Goal: Task Accomplishment & Management: Manage account settings

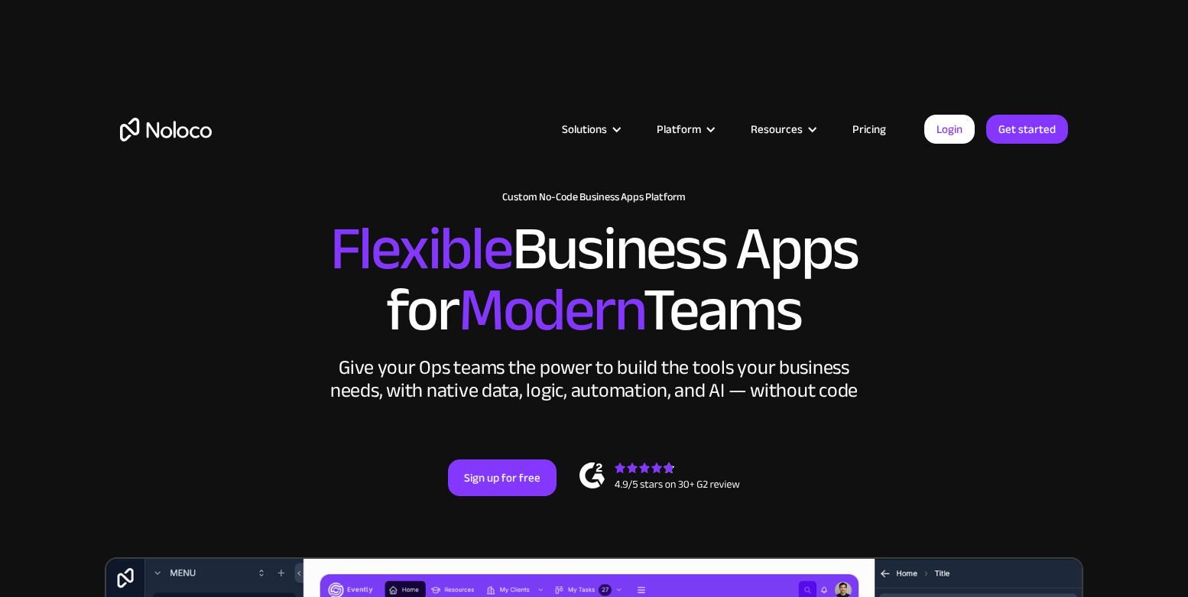
click at [960, 125] on link "Login" at bounding box center [949, 129] width 50 height 29
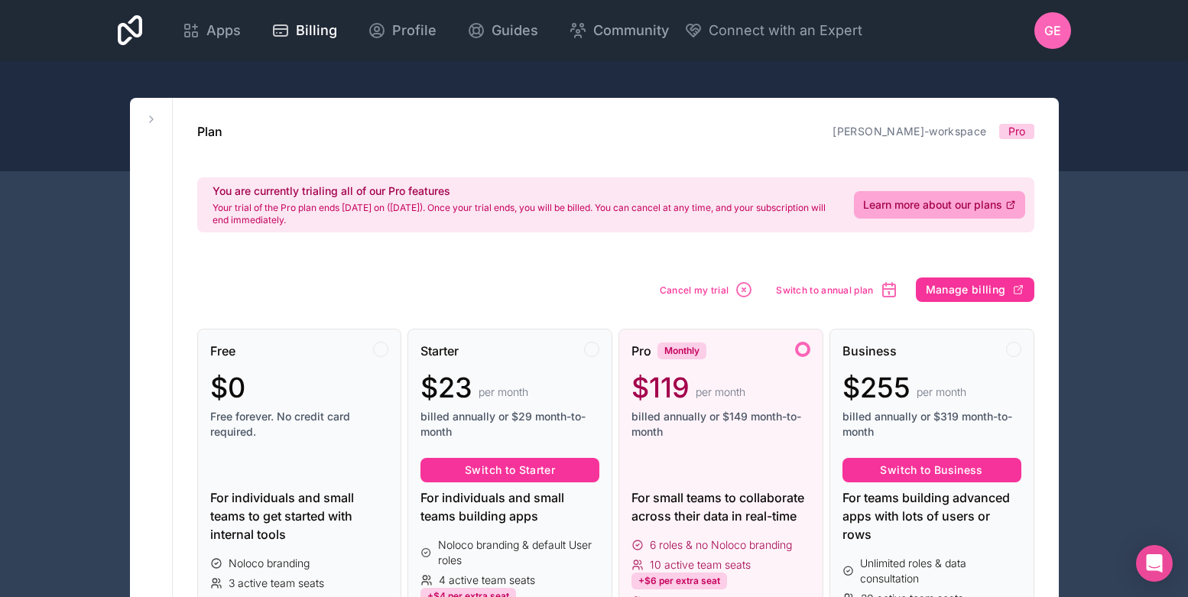
click at [694, 285] on span "Cancel my trial" at bounding box center [695, 289] width 70 height 11
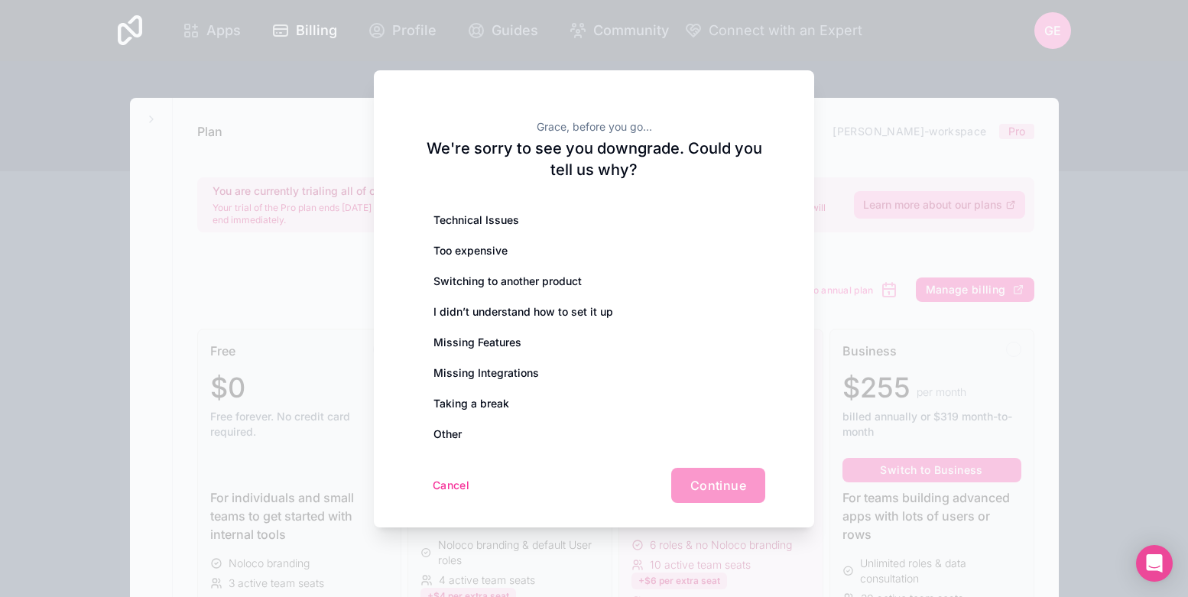
click at [700, 281] on div "Switching to another product" at bounding box center [594, 281] width 343 height 31
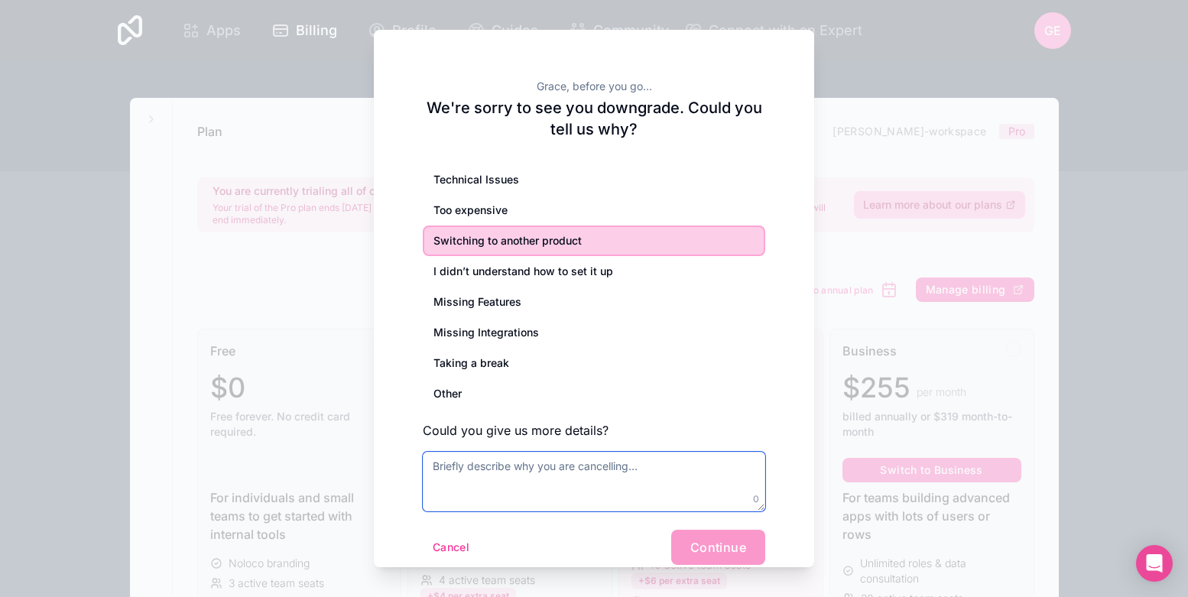
click at [570, 474] on textarea at bounding box center [594, 482] width 343 height 60
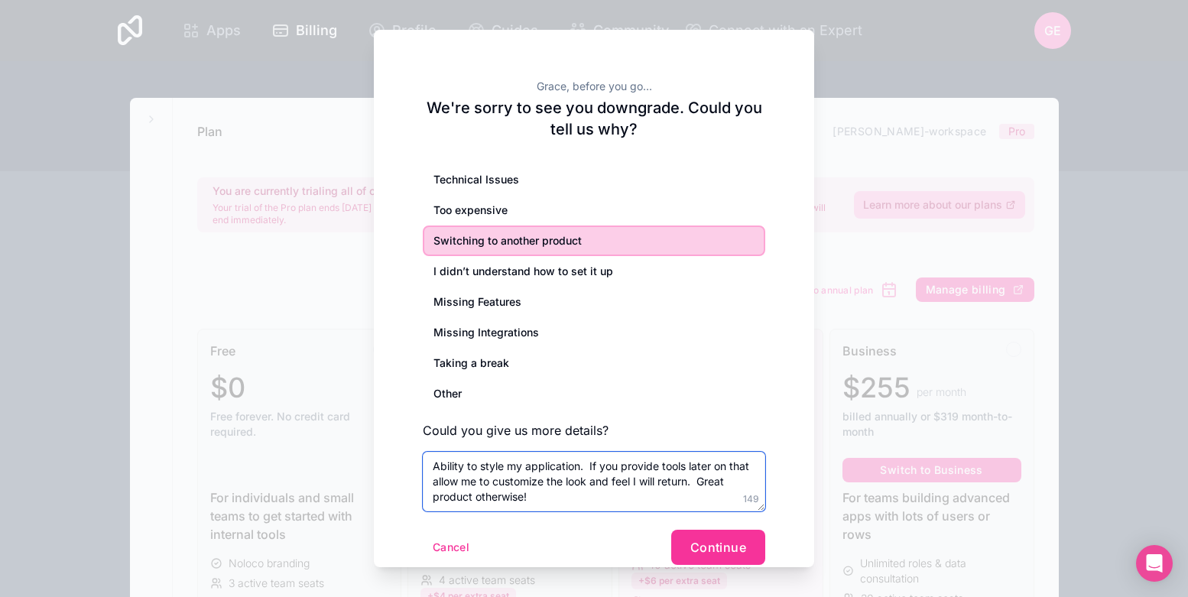
type textarea "Ability to style my application. If you provide tools later on that allow me to…"
click at [684, 547] on button "Continue" at bounding box center [718, 547] width 94 height 35
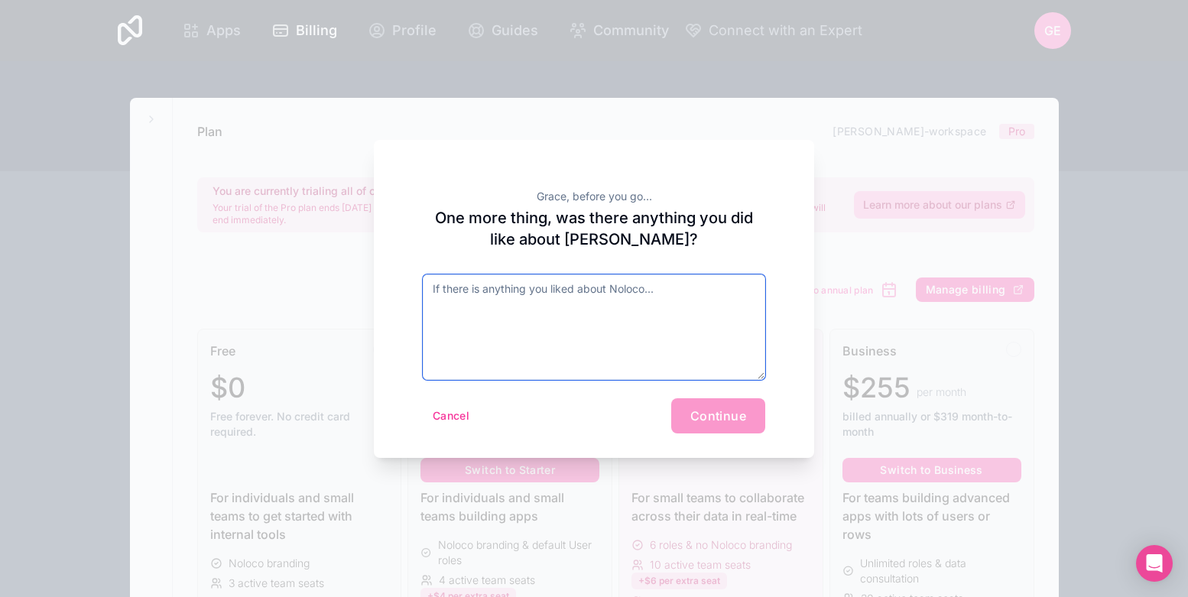
click at [541, 310] on textarea at bounding box center [594, 328] width 343 height 106
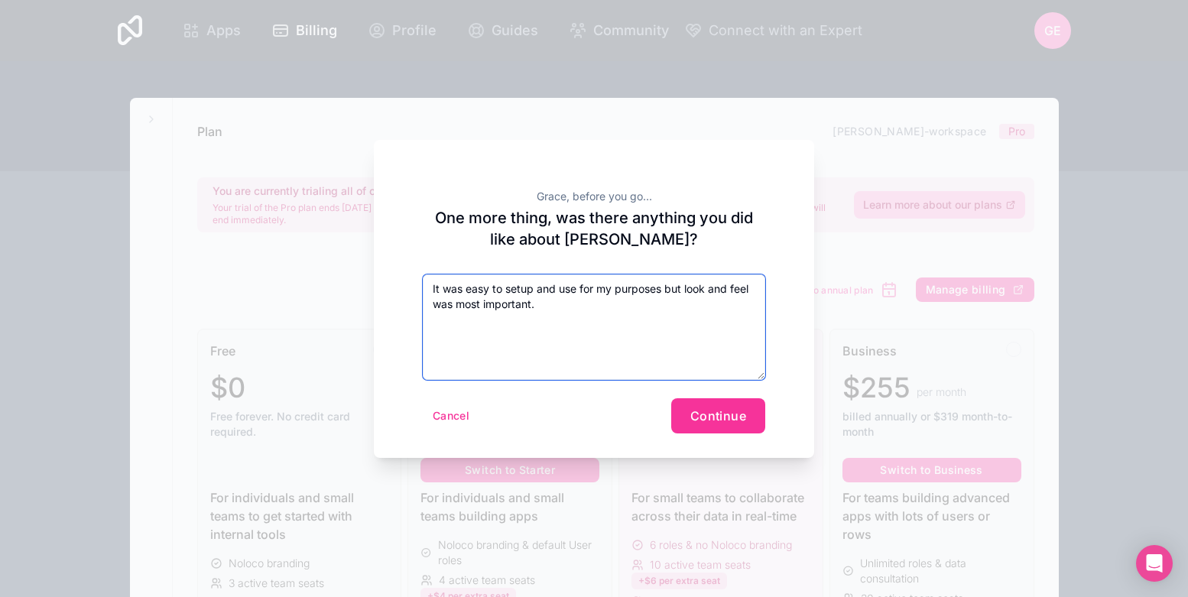
type textarea "It was easy to setup and use for my purposes but look and feel was most importa…"
click at [722, 410] on span "Continue" at bounding box center [718, 415] width 56 height 15
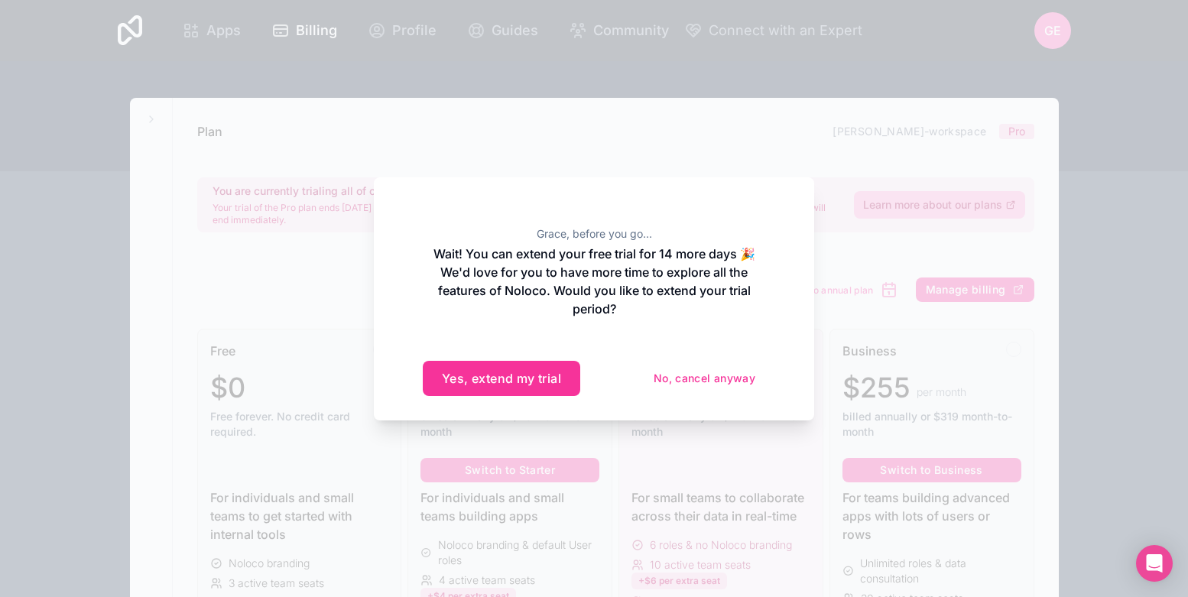
click at [728, 379] on button "No, cancel anyway" at bounding box center [705, 378] width 122 height 24
